Goal: Navigation & Orientation: Understand site structure

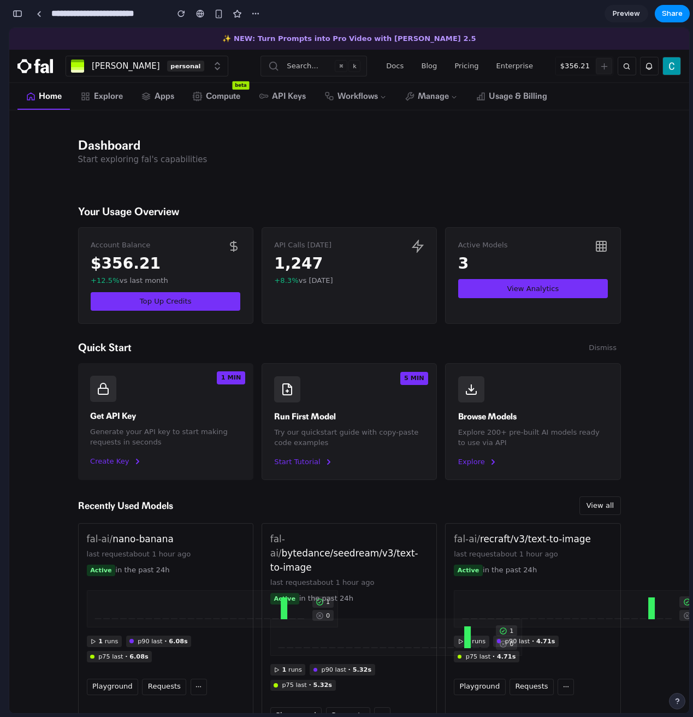
click at [486, 133] on div "Dashboard Start exploring fal's capabilities" at bounding box center [349, 151] width 559 height 82
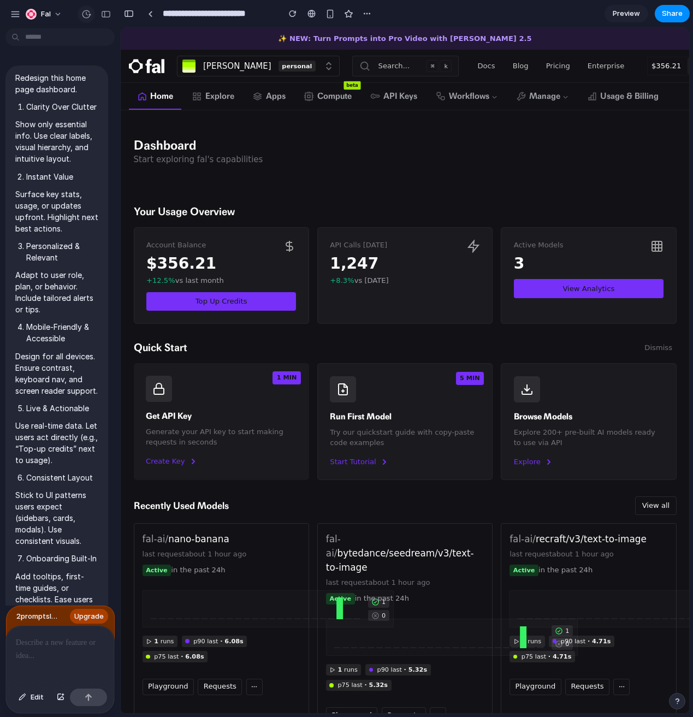
click at [87, 14] on div "button" at bounding box center [86, 14] width 10 height 10
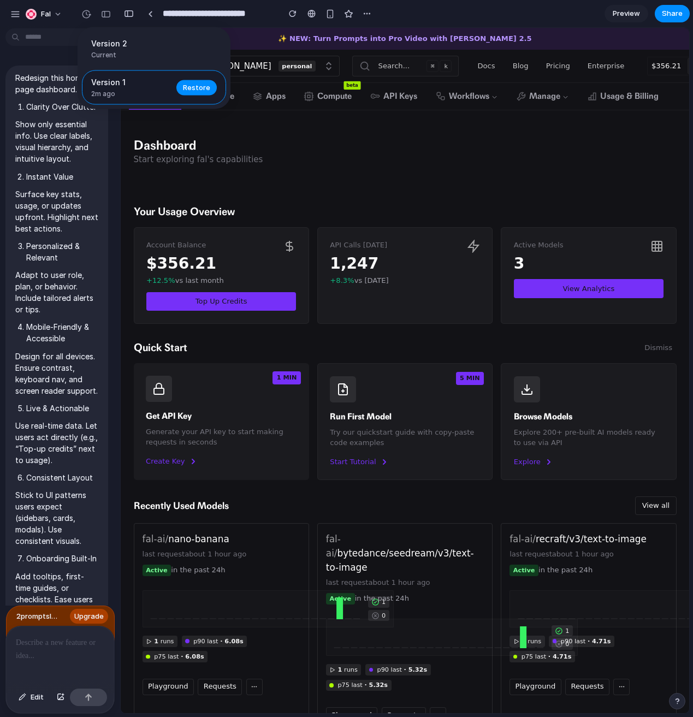
click at [108, 82] on span "Version 1" at bounding box center [130, 81] width 79 height 11
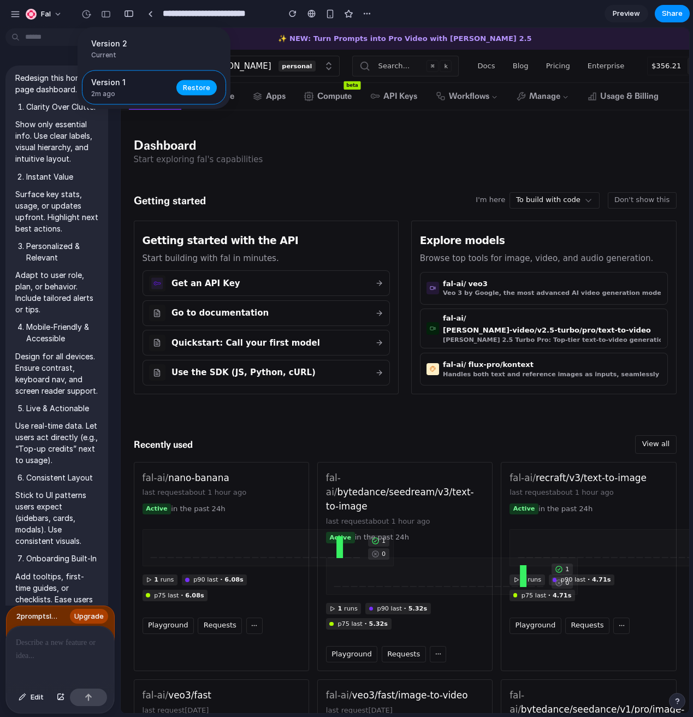
click at [198, 88] on span "Restore" at bounding box center [196, 87] width 27 height 11
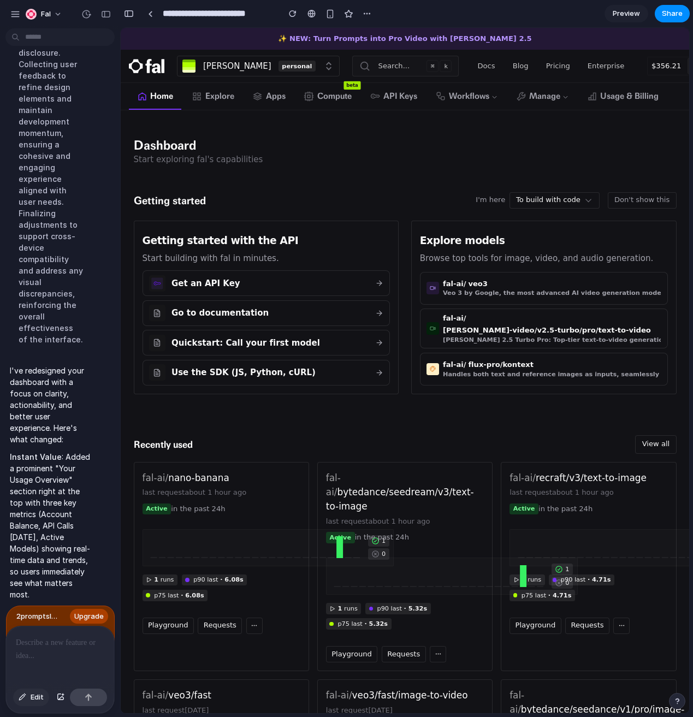
scroll to position [1800, 0]
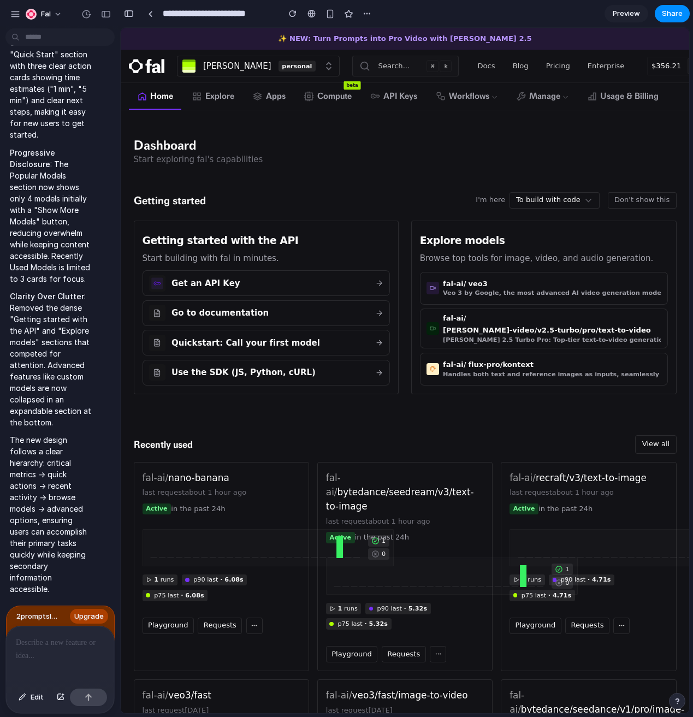
click at [54, 648] on div at bounding box center [60, 655] width 108 height 58
click at [42, 613] on span "2 prompt s left" at bounding box center [38, 616] width 45 height 11
click at [51, 649] on div at bounding box center [60, 655] width 108 height 58
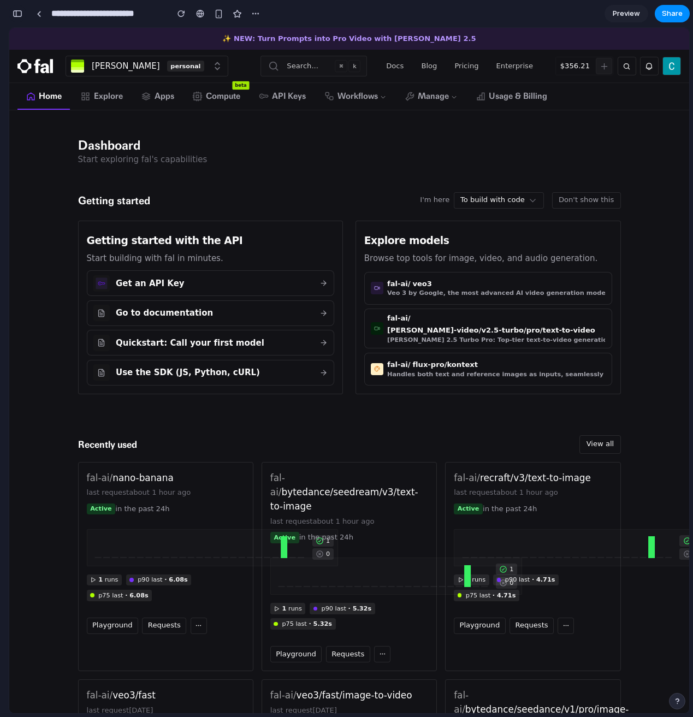
click at [22, 14] on button "button" at bounding box center [17, 13] width 17 height 17
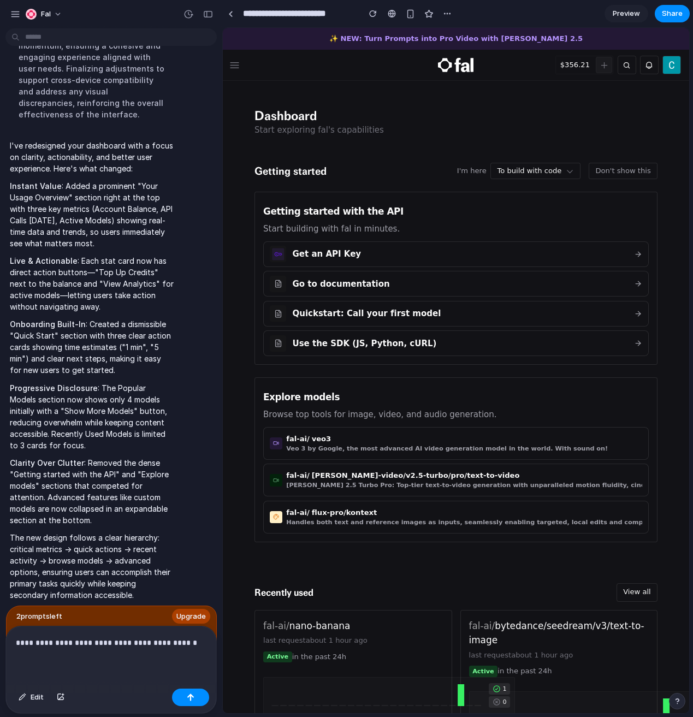
click at [153, 649] on div "**********" at bounding box center [111, 655] width 210 height 58
click at [186, 637] on p "**********" at bounding box center [109, 642] width 186 height 13
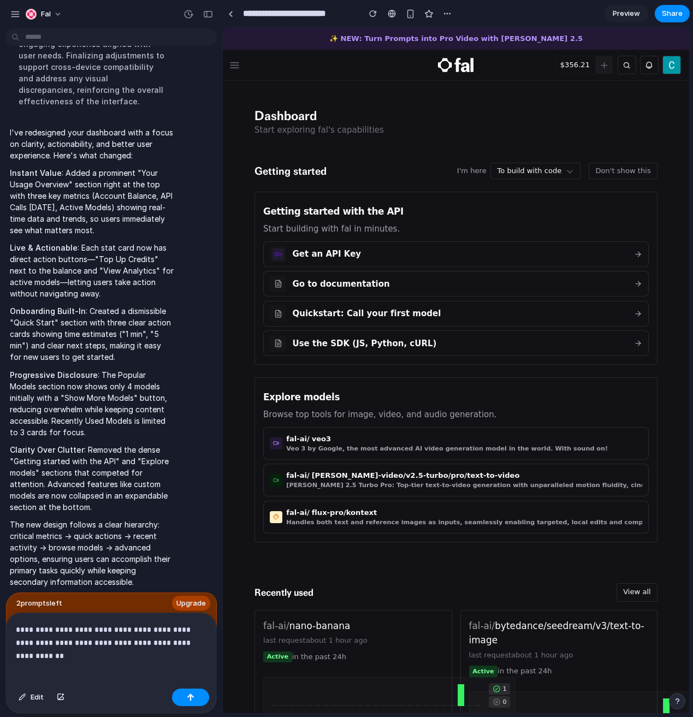
scroll to position [645, 0]
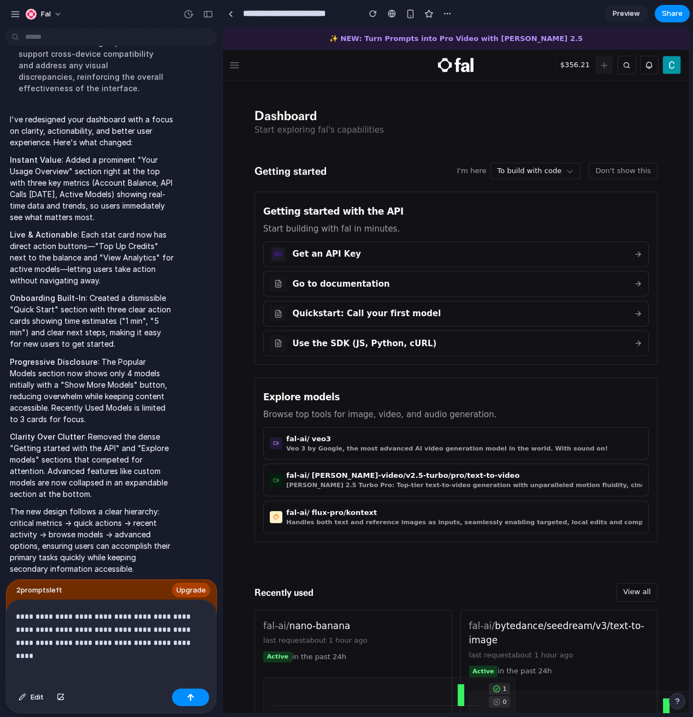
click at [51, 693] on div at bounding box center [60, 696] width 19 height 17
click at [56, 694] on button "button" at bounding box center [60, 696] width 19 height 17
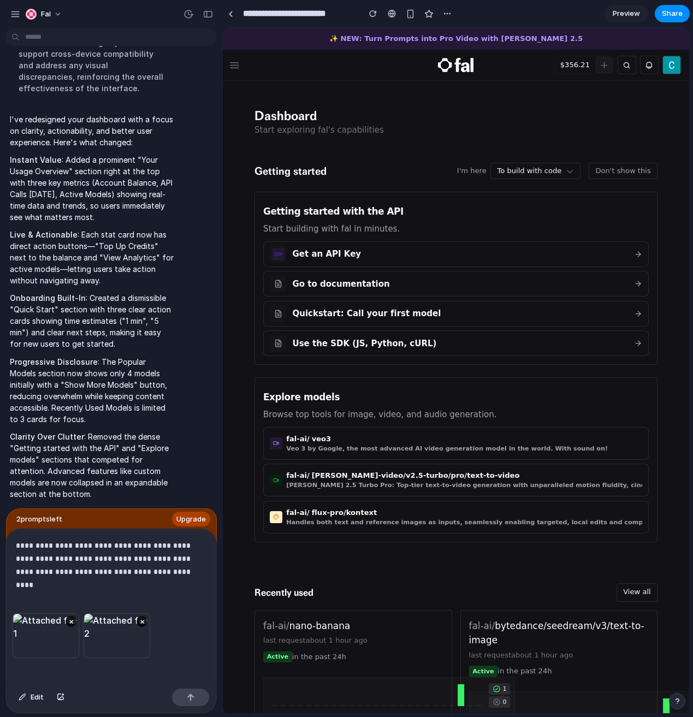
scroll to position [716, 0]
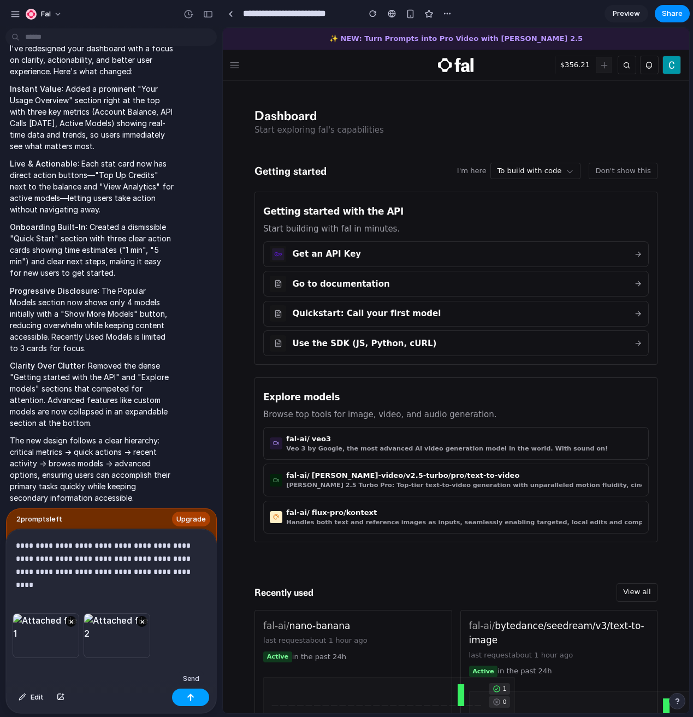
click at [186, 698] on button "button" at bounding box center [190, 696] width 37 height 17
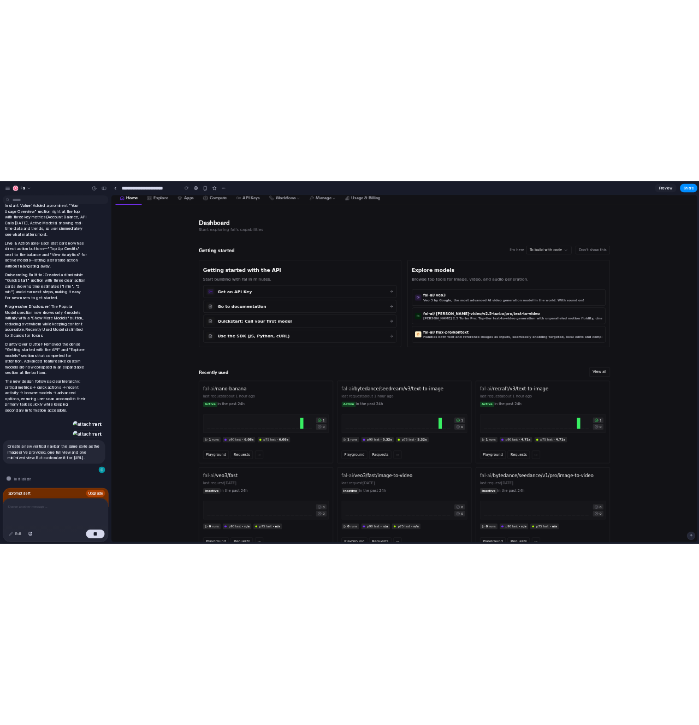
scroll to position [53, 0]
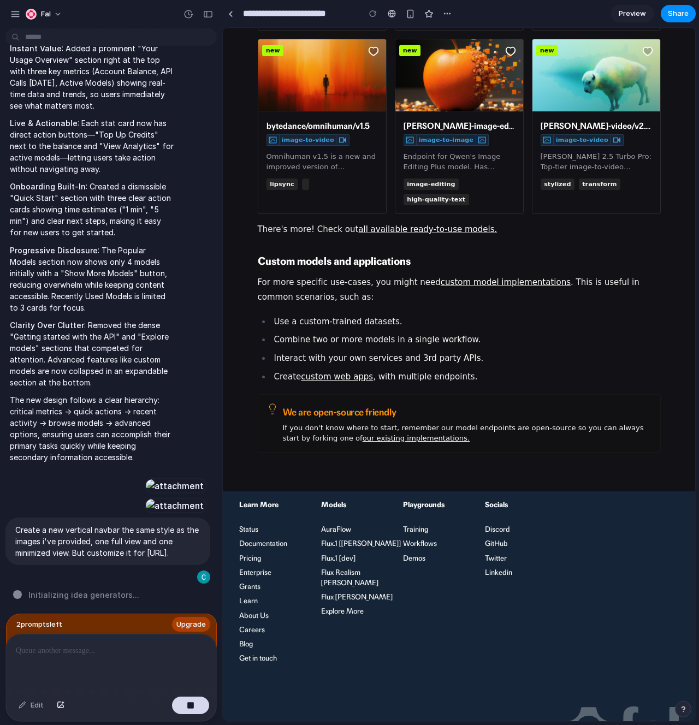
scroll to position [2160, 0]
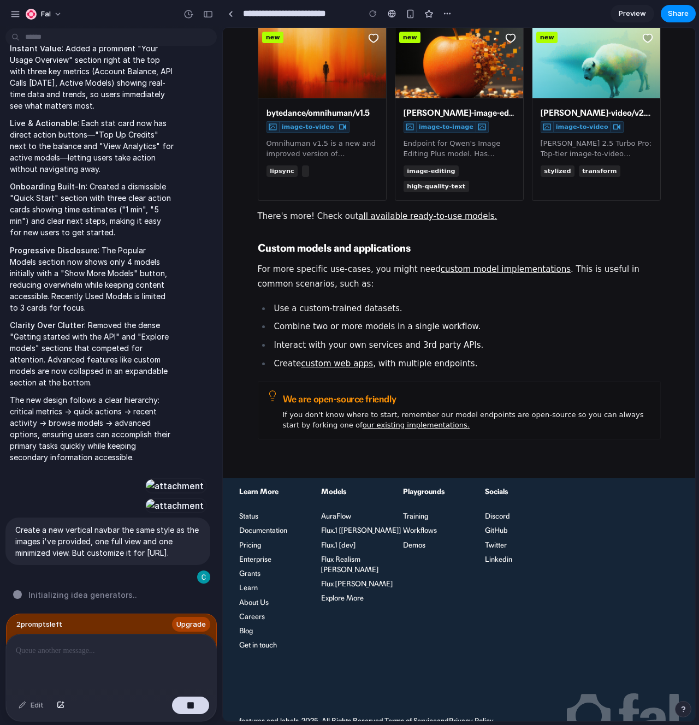
drag, startPoint x: 136, startPoint y: 650, endPoint x: 144, endPoint y: 654, distance: 8.5
click at [136, 650] on p at bounding box center [109, 650] width 186 height 13
click at [407, 600] on div "Playgrounds Training Workflows Demos" at bounding box center [444, 568] width 82 height 164
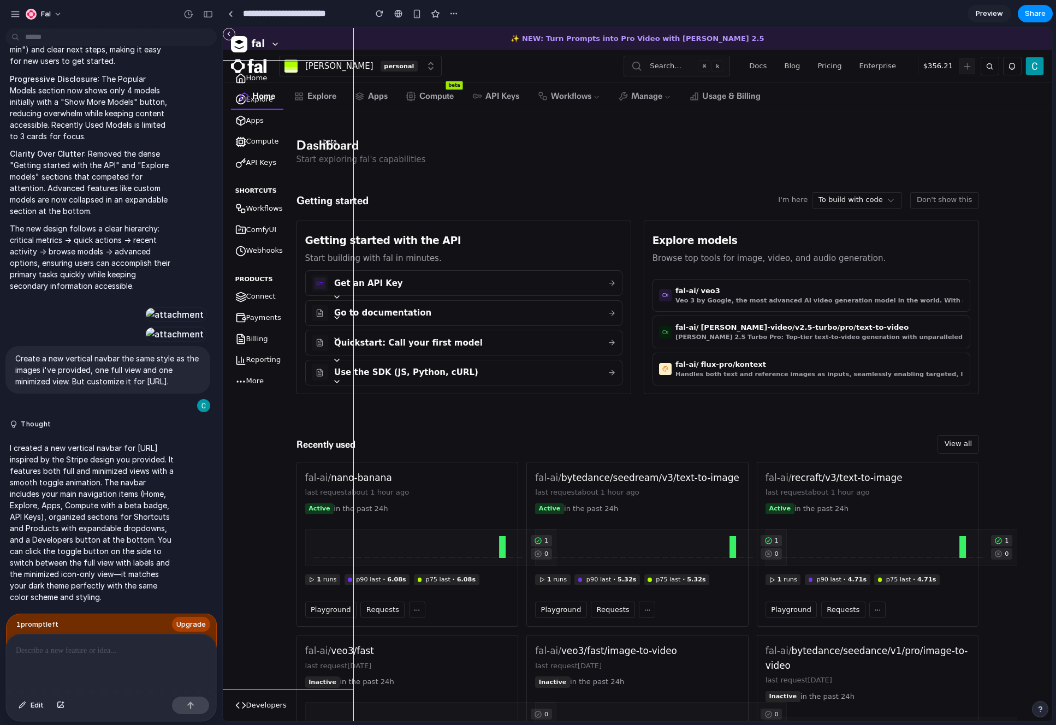
scroll to position [3156, 0]
click at [297, 268] on div "Products" at bounding box center [288, 273] width 118 height 21
click at [266, 254] on span "Webhooks" at bounding box center [293, 251] width 95 height 10
drag, startPoint x: 255, startPoint y: 233, endPoint x: 262, endPoint y: 209, distance: 24.9
click at [255, 232] on span "ComfyUI" at bounding box center [293, 230] width 95 height 10
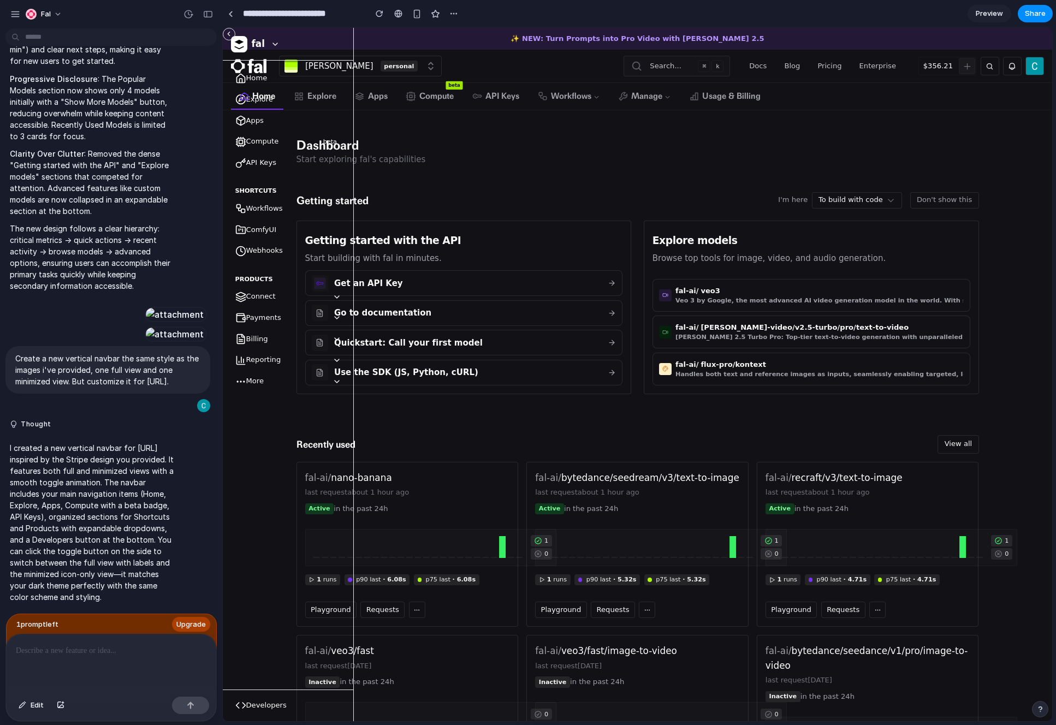
drag, startPoint x: 262, startPoint y: 207, endPoint x: 260, endPoint y: 189, distance: 18.6
click at [263, 207] on span "Workflows" at bounding box center [293, 209] width 95 height 10
click at [260, 187] on div "Shortcuts" at bounding box center [288, 191] width 118 height 8
click at [245, 73] on icon at bounding box center [240, 78] width 11 height 11
drag, startPoint x: 268, startPoint y: 45, endPoint x: 363, endPoint y: 58, distance: 96.4
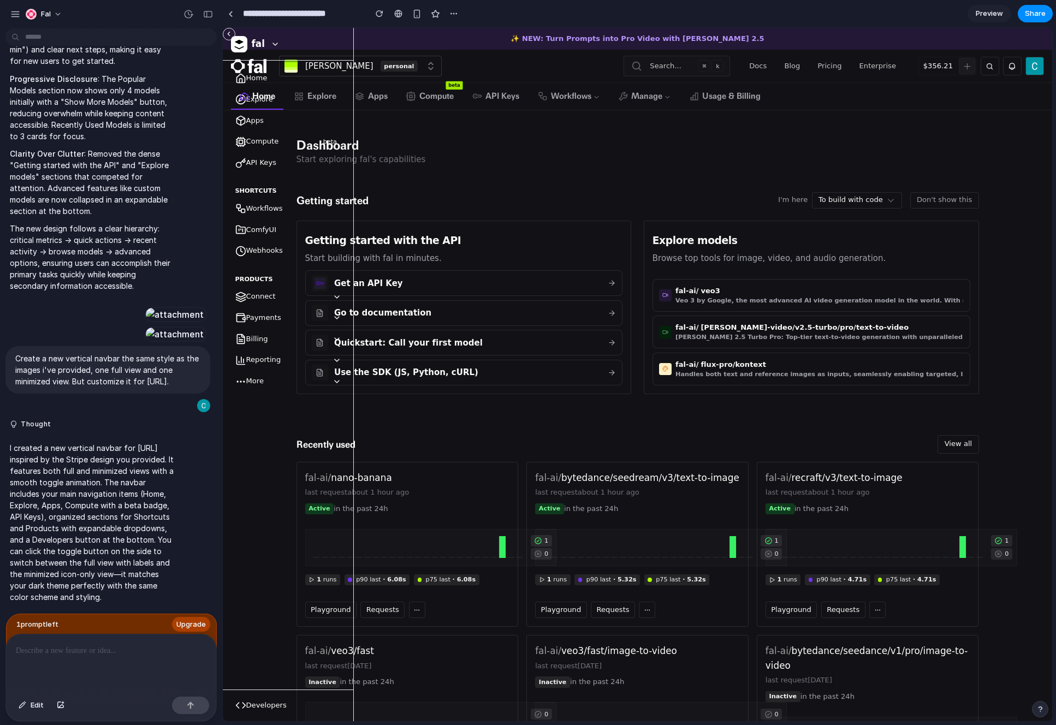
click at [229, 33] on icon "Collapse sidebar" at bounding box center [229, 34] width 8 height 8
click at [229, 33] on icon "Expand sidebar" at bounding box center [229, 34] width 8 height 8
click at [229, 33] on icon "Collapse sidebar" at bounding box center [229, 34] width 8 height 8
click at [241, 384] on icon at bounding box center [242, 383] width 11 height 11
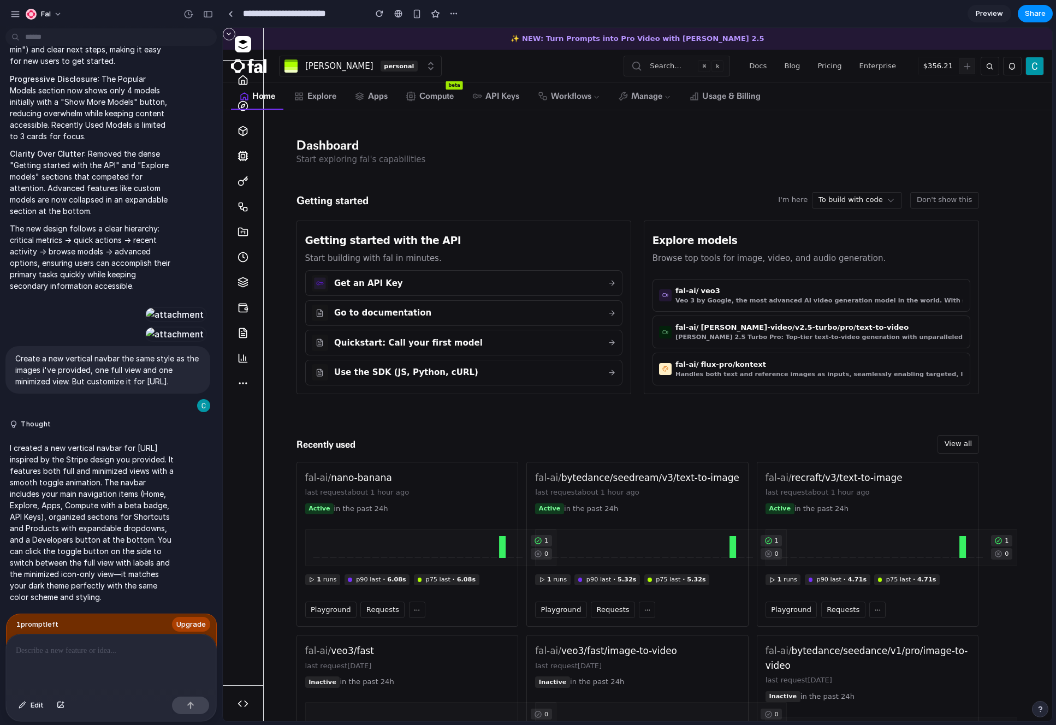
click at [238, 708] on icon at bounding box center [242, 703] width 11 height 11
click at [240, 705] on icon at bounding box center [240, 703] width 3 height 5
click at [229, 32] on icon "Expand sidebar" at bounding box center [229, 34] width 8 height 8
click at [261, 43] on span "fal" at bounding box center [259, 44] width 14 height 14
click at [275, 44] on icon at bounding box center [275, 44] width 9 height 9
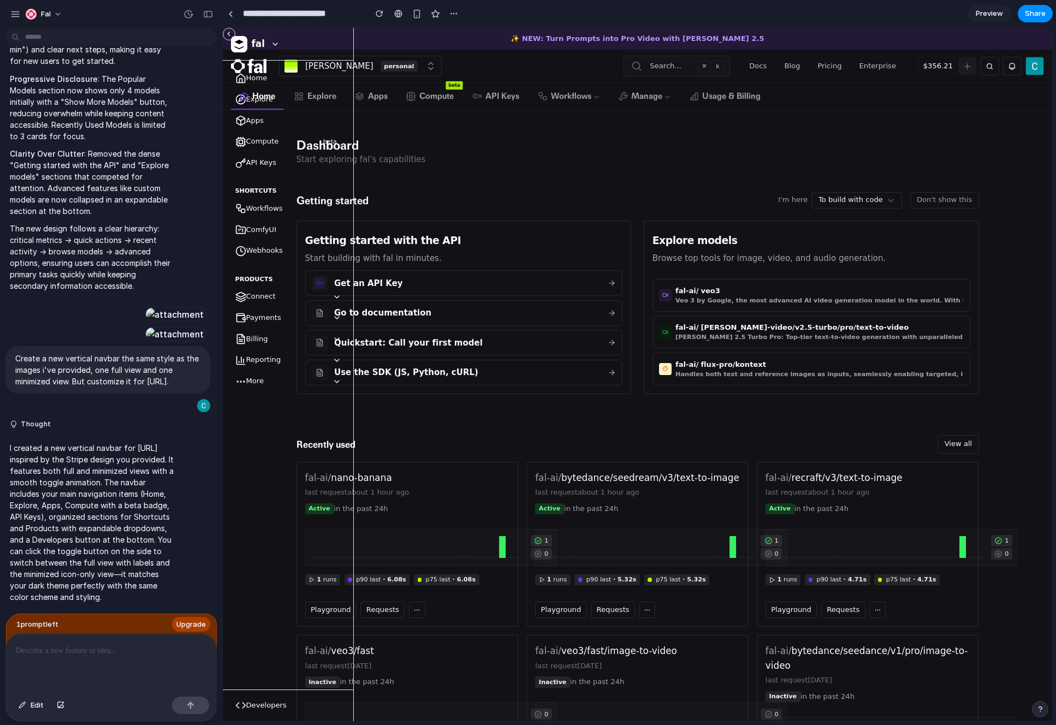
click at [259, 78] on span "Home" at bounding box center [293, 78] width 95 height 10
click at [257, 99] on span "Home" at bounding box center [263, 96] width 23 height 13
click at [254, 124] on span "Apps" at bounding box center [293, 121] width 95 height 10
click at [256, 147] on button "Compute beta" at bounding box center [288, 141] width 118 height 19
click at [257, 164] on span "API Keys" at bounding box center [293, 163] width 95 height 10
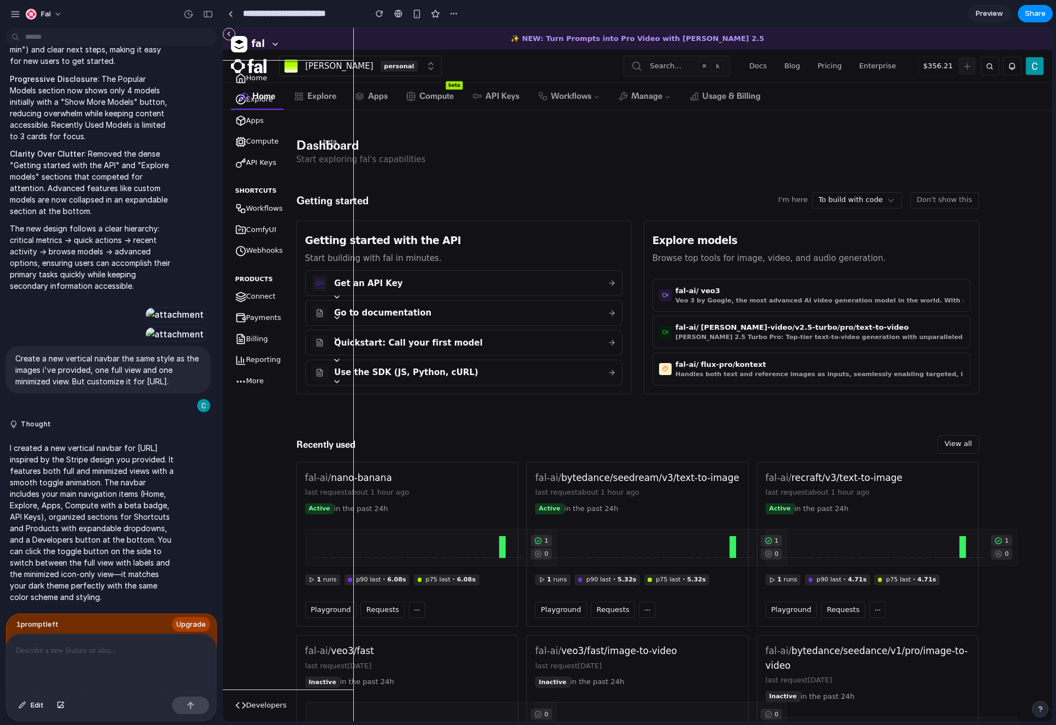
click at [251, 385] on span "More" at bounding box center [289, 381] width 86 height 10
click at [298, 381] on span "More" at bounding box center [289, 381] width 86 height 10
click at [335, 366] on button "Reporting" at bounding box center [288, 360] width 118 height 19
click at [334, 362] on icon at bounding box center [336, 360] width 9 height 9
click at [330, 330] on button "Billing" at bounding box center [288, 339] width 118 height 19
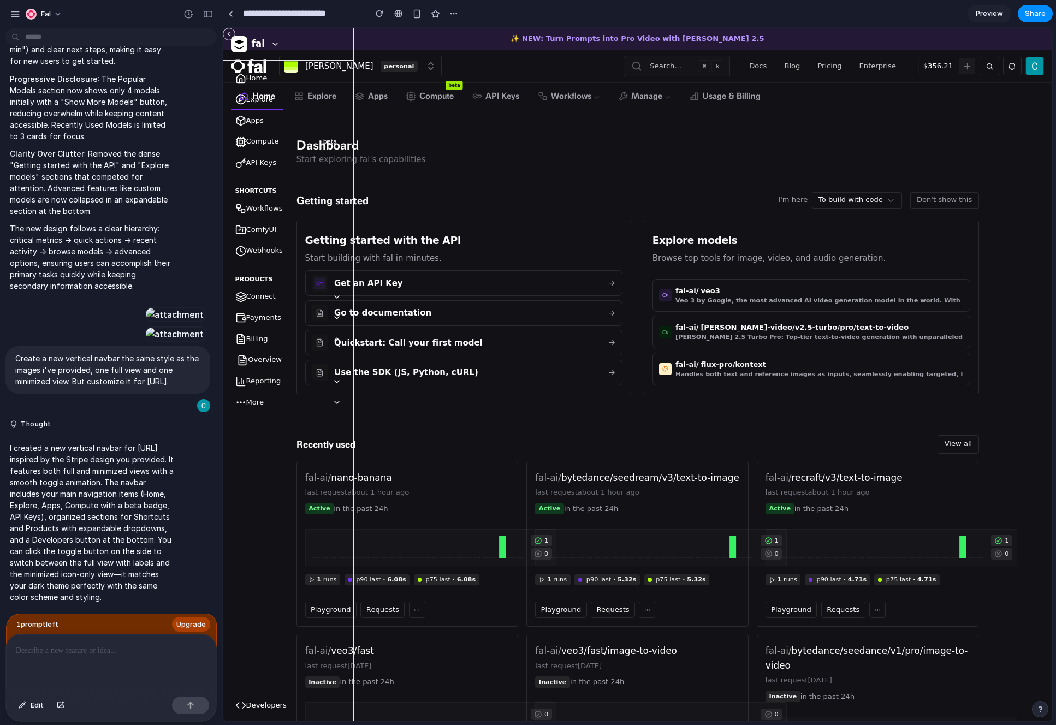
click at [329, 336] on span "Billing" at bounding box center [289, 339] width 86 height 10
click at [332, 323] on button "Payments" at bounding box center [288, 317] width 118 height 19
click at [332, 320] on icon at bounding box center [336, 317] width 9 height 9
click at [331, 296] on span "Connect" at bounding box center [289, 297] width 86 height 10
click at [331, 297] on span "Connect" at bounding box center [289, 297] width 86 height 10
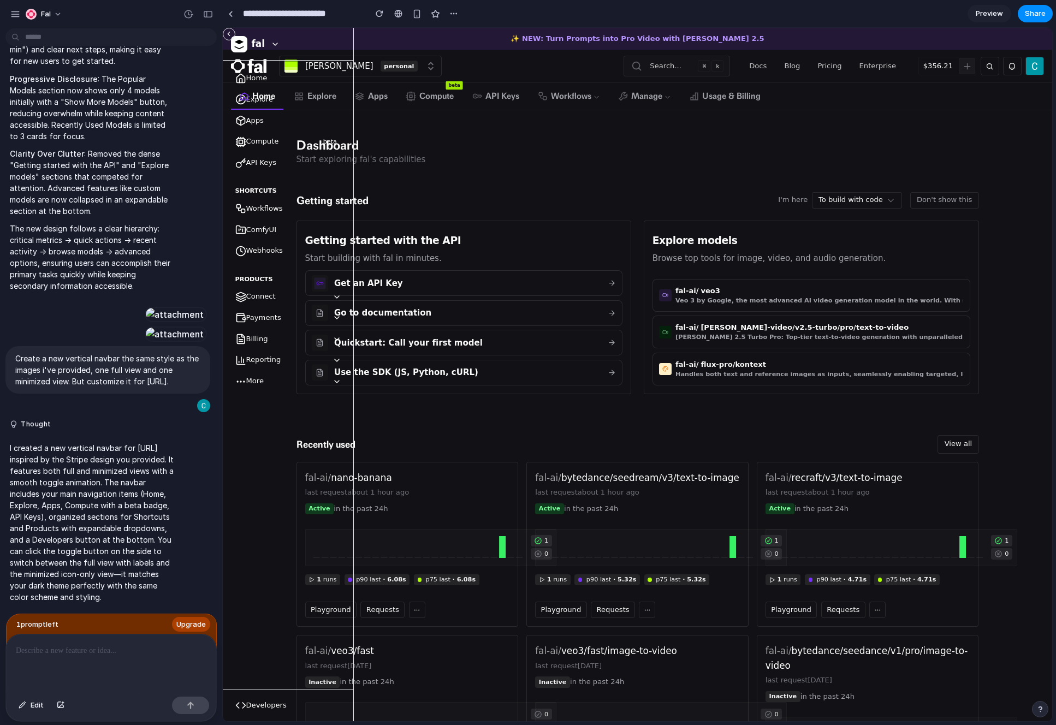
click at [430, 170] on div "Dashboard Start exploring fal's capabilities" at bounding box center [637, 151] width 699 height 82
click at [224, 31] on button "Collapse sidebar" at bounding box center [229, 34] width 13 height 13
